Goal: Information Seeking & Learning: Find specific page/section

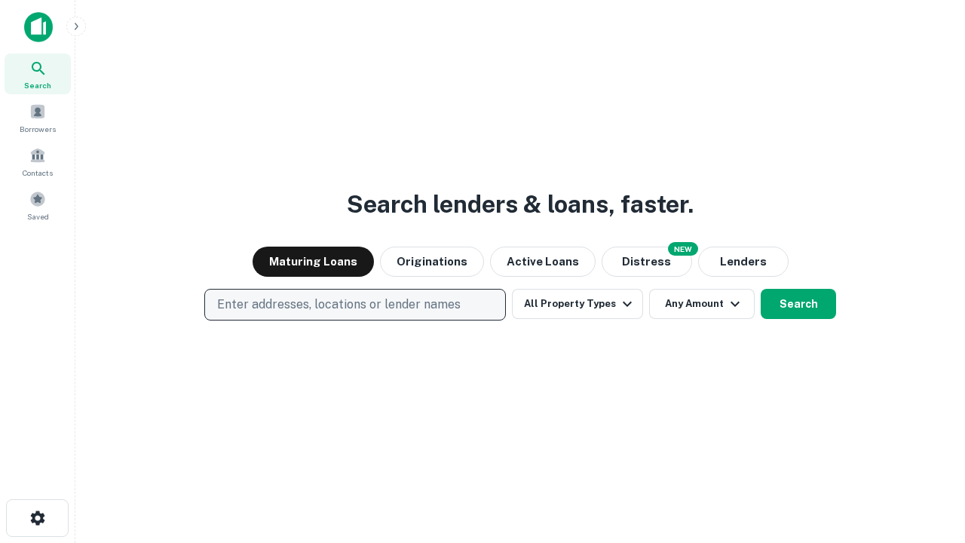
click at [354, 304] on p "Enter addresses, locations or lender names" at bounding box center [338, 304] width 243 height 18
type input "**********"
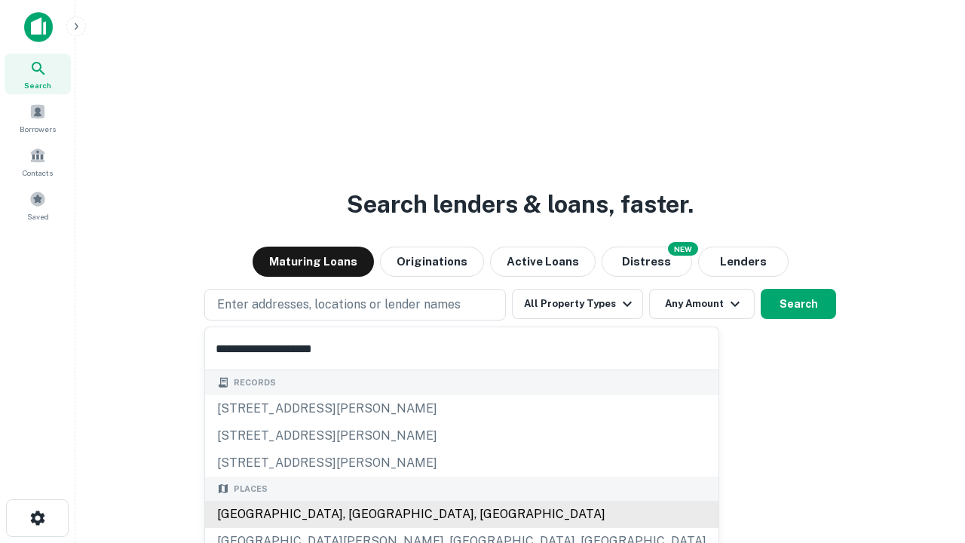
click at [360, 514] on div "[GEOGRAPHIC_DATA], [GEOGRAPHIC_DATA], [GEOGRAPHIC_DATA]" at bounding box center [461, 513] width 513 height 27
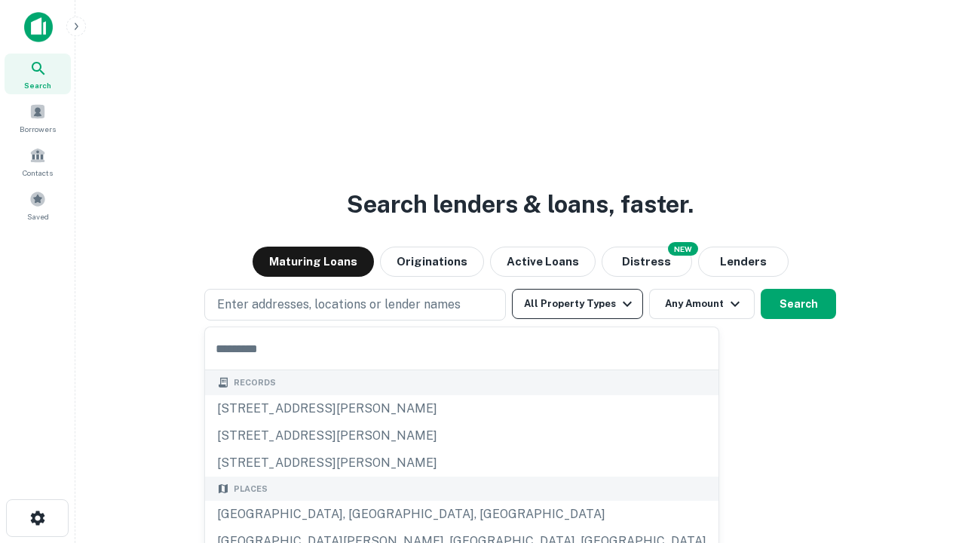
click at [577, 304] on button "All Property Types" at bounding box center [577, 304] width 131 height 30
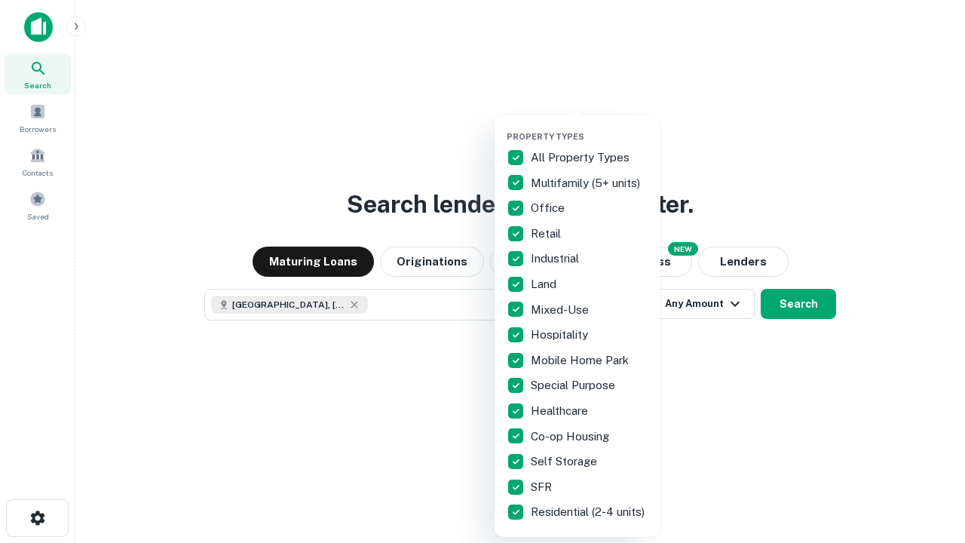
click at [589, 127] on button "button" at bounding box center [589, 127] width 166 height 1
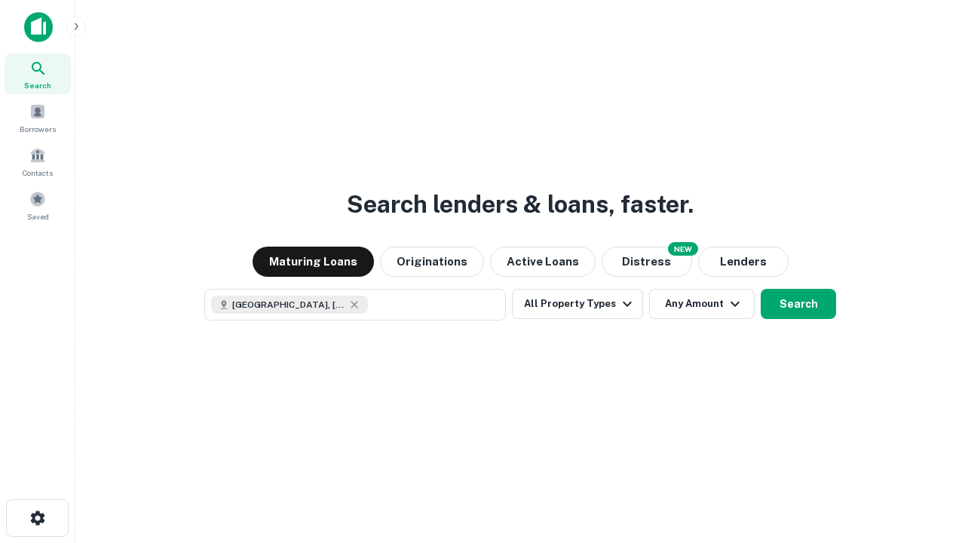
scroll to position [24, 0]
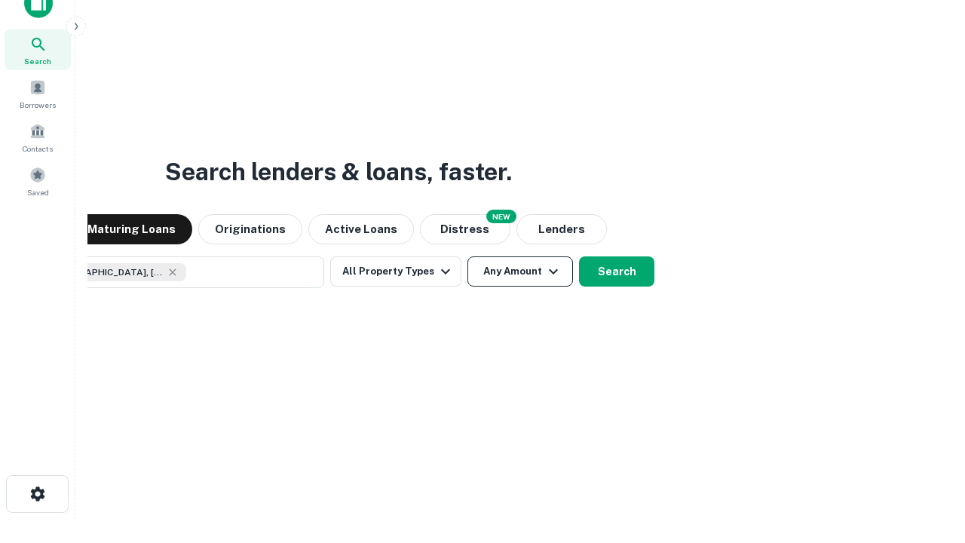
click at [467, 256] on button "Any Amount" at bounding box center [520, 271] width 106 height 30
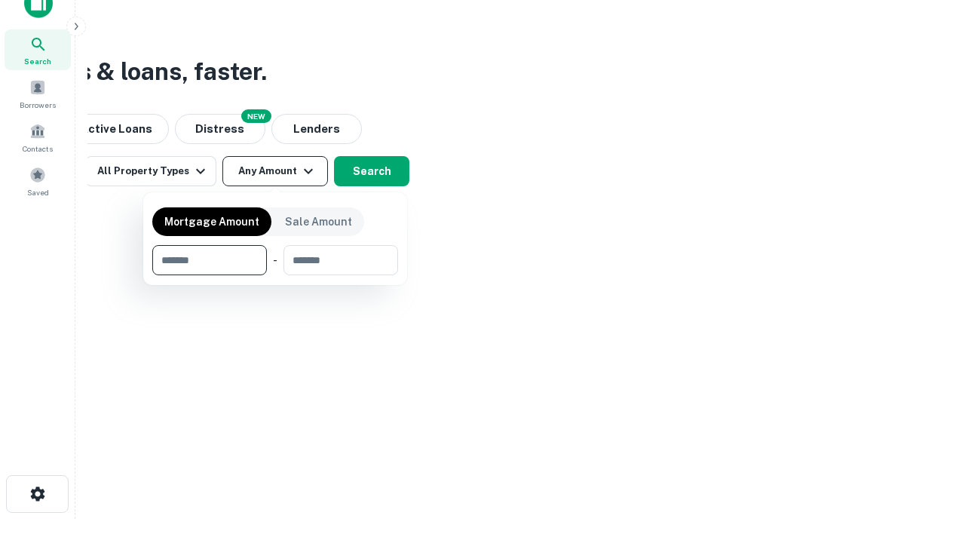
type input "*******"
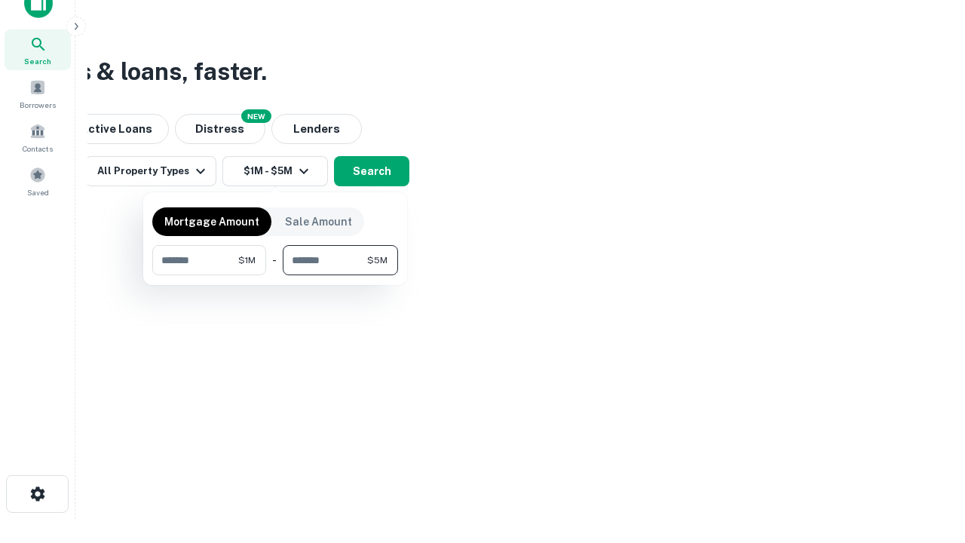
type input "*******"
click at [275, 275] on button "button" at bounding box center [275, 275] width 246 height 1
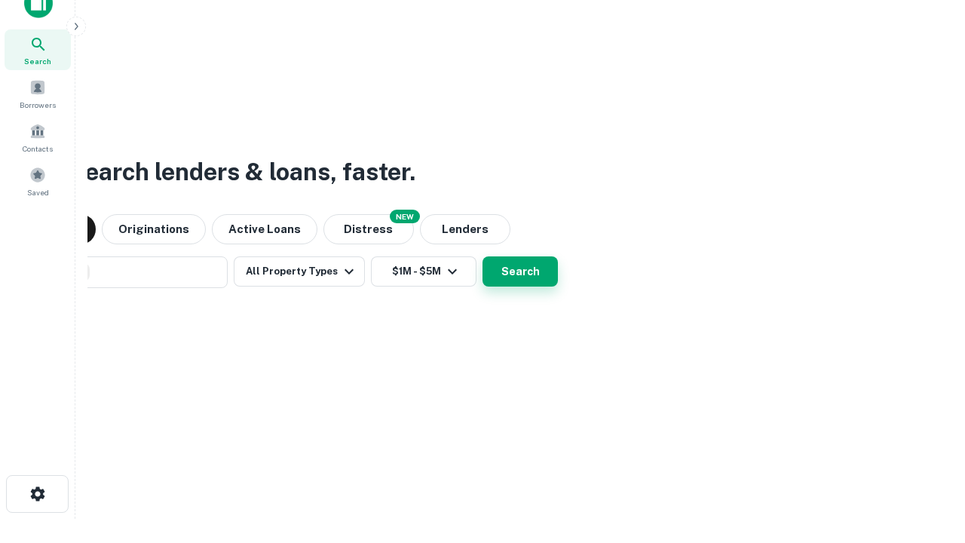
click at [482, 256] on button "Search" at bounding box center [519, 271] width 75 height 30
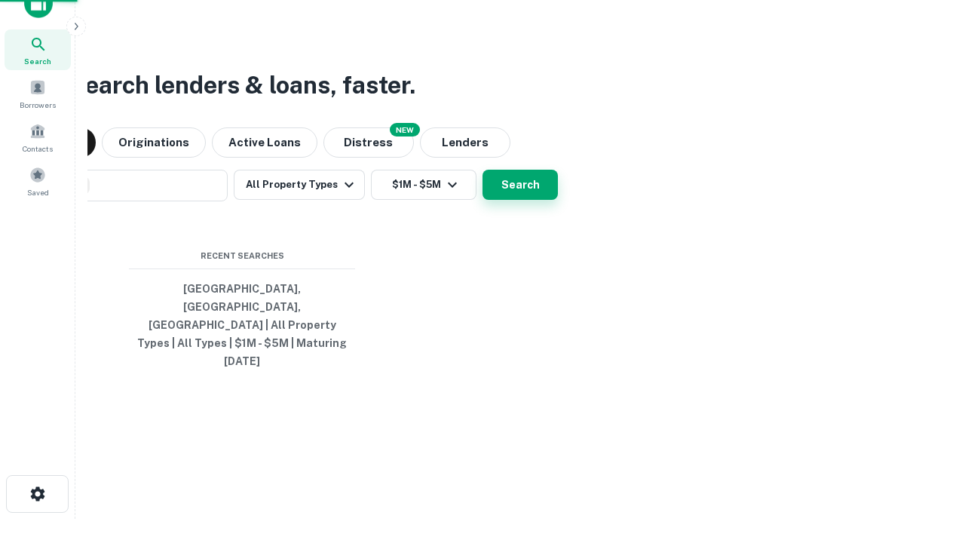
scroll to position [40, 427]
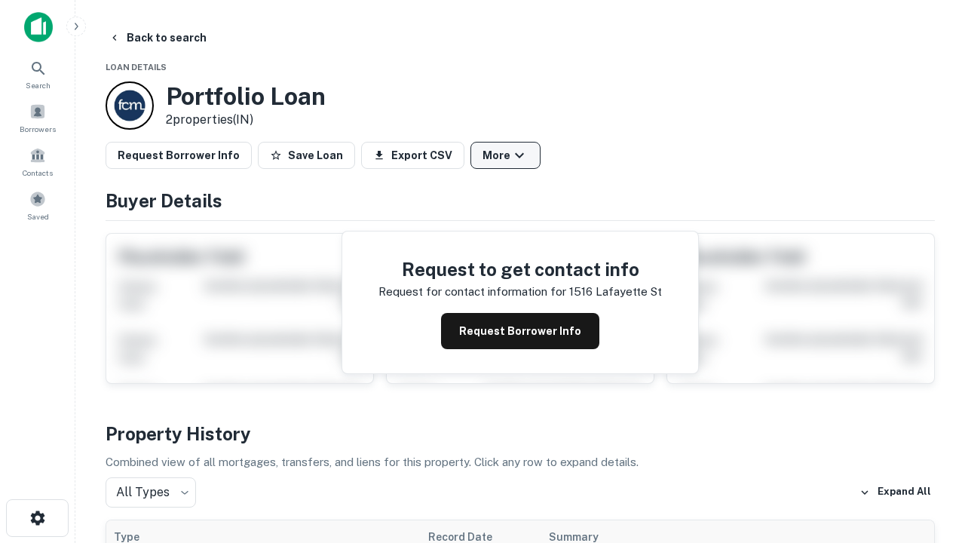
click at [505, 155] on button "More" at bounding box center [505, 155] width 70 height 27
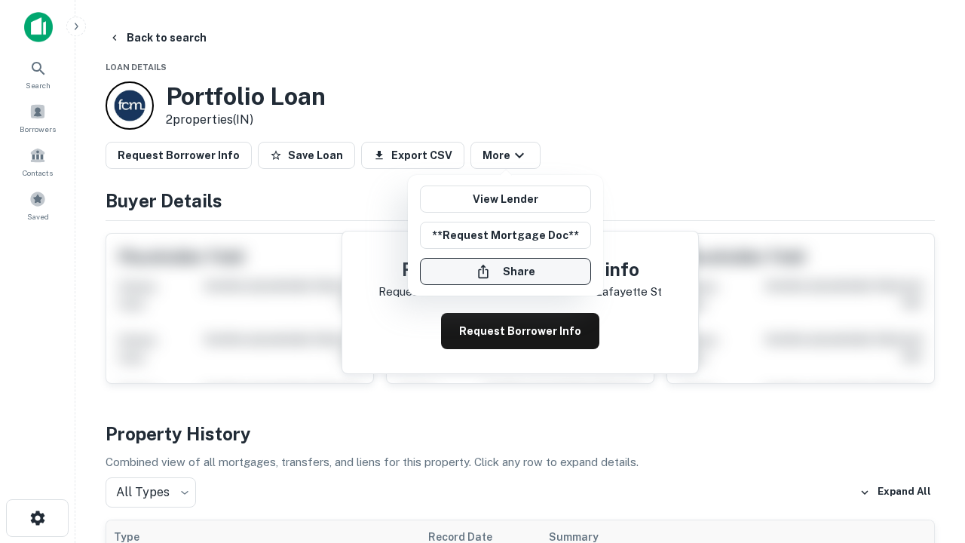
click at [505, 271] on button "Share" at bounding box center [505, 271] width 171 height 27
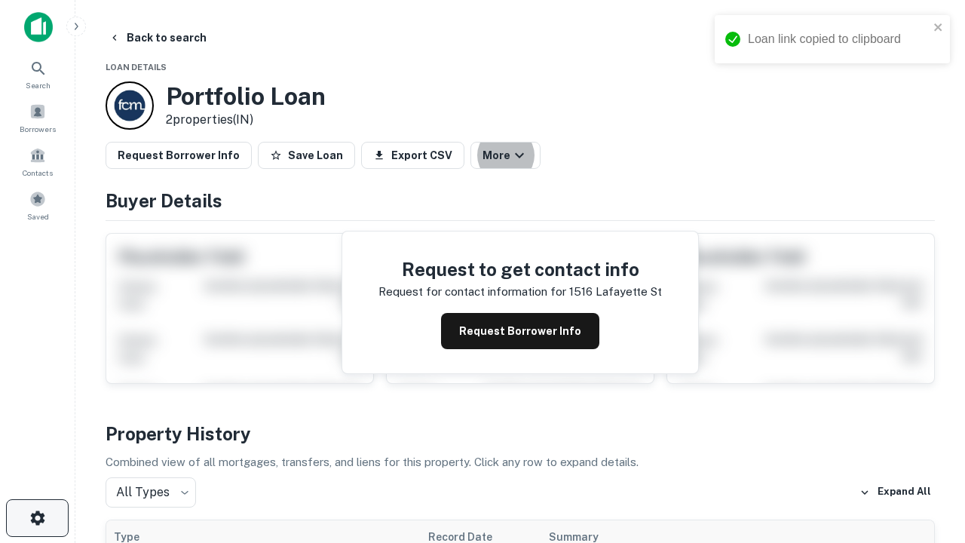
click at [37, 518] on icon "button" at bounding box center [38, 518] width 18 height 18
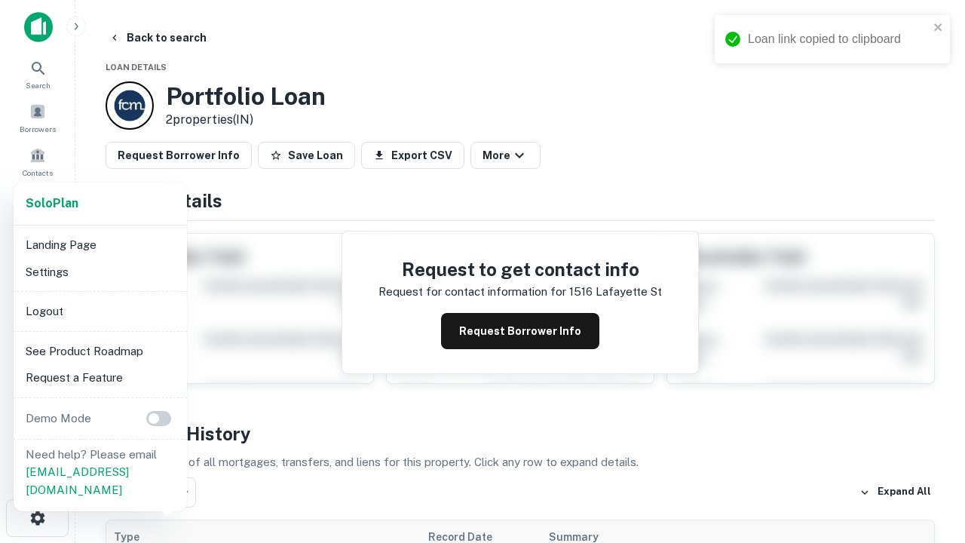
click at [99, 310] on li "Logout" at bounding box center [100, 311] width 161 height 27
